Goal: Obtain resource: Download file/media

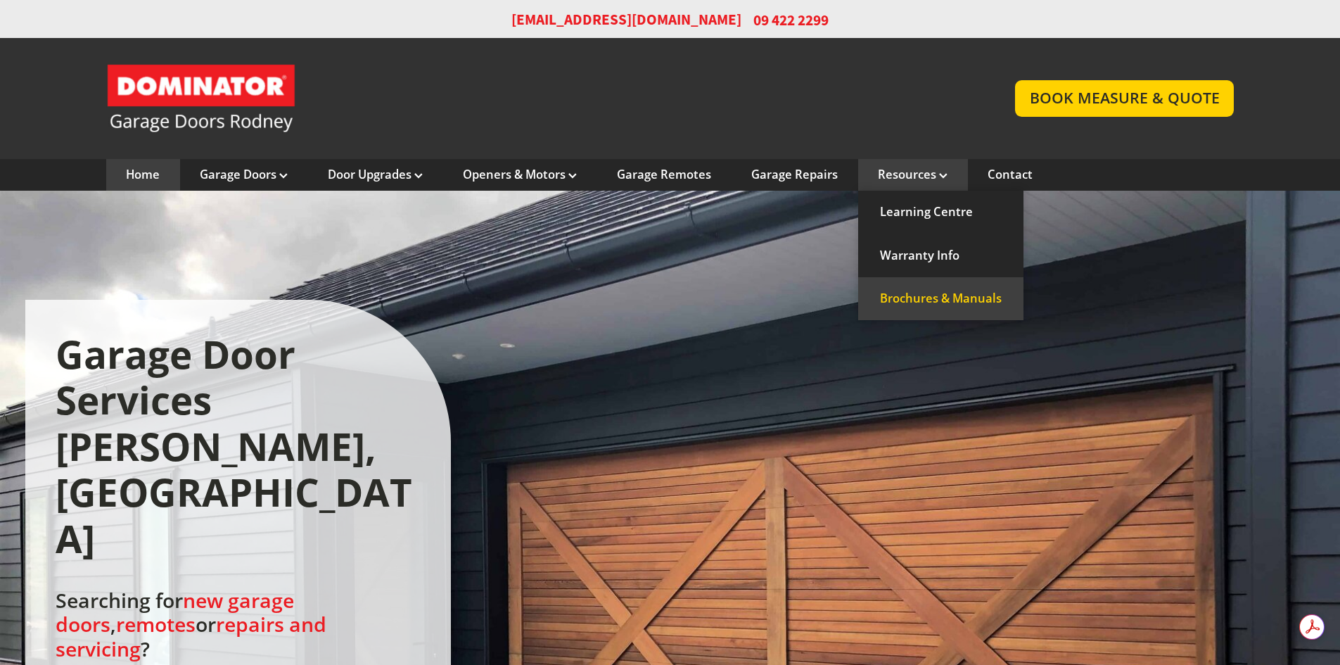
click at [663, 284] on link "Brochures & Manuals" at bounding box center [940, 298] width 165 height 43
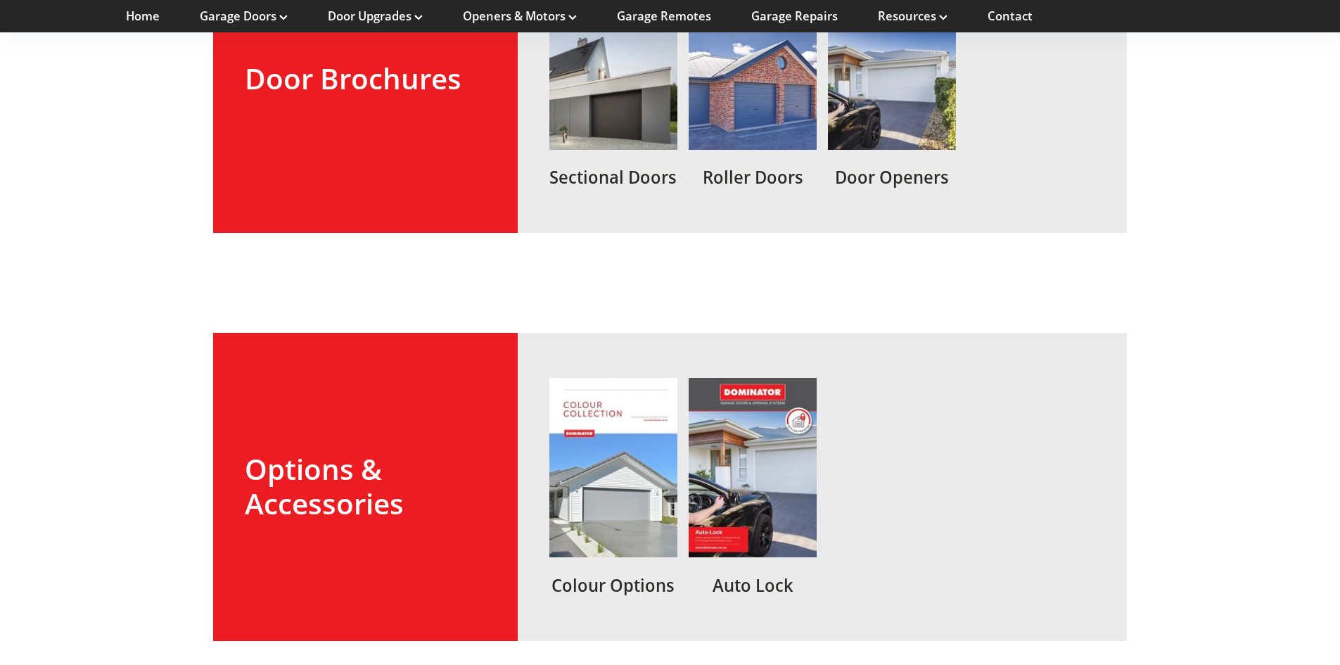
scroll to position [704, 0]
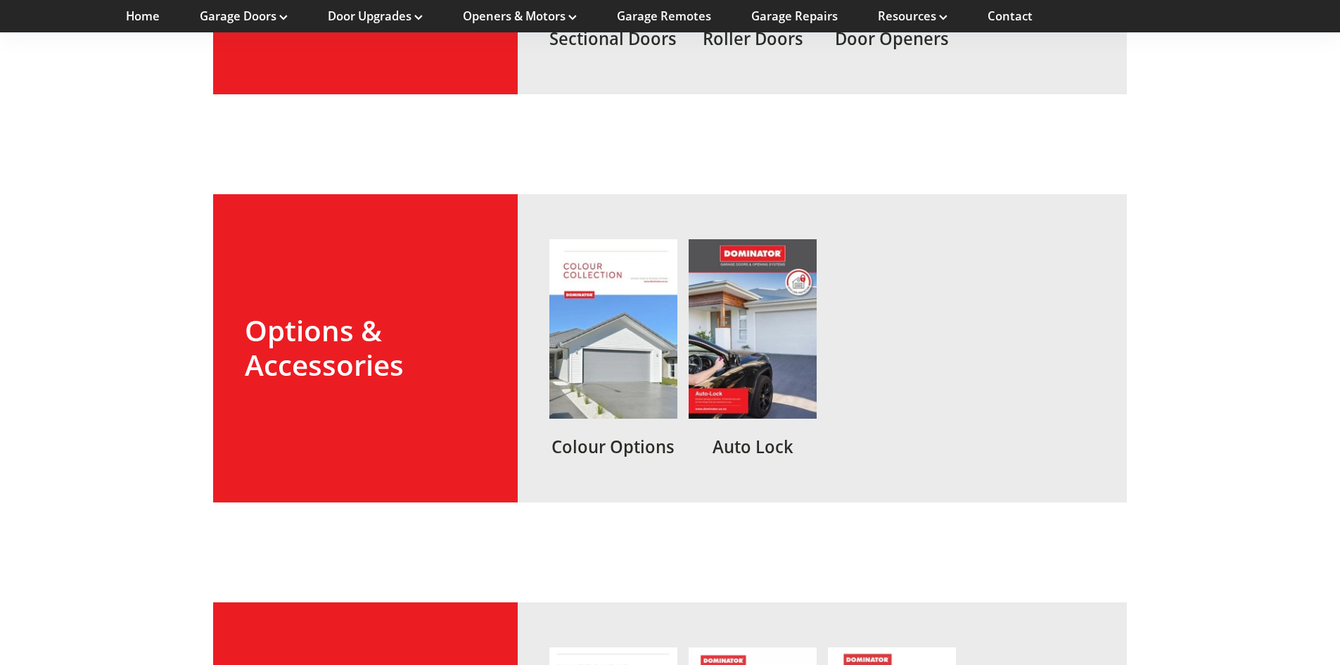
click at [629, 370] on link at bounding box center [614, 347] width 128 height 217
